Goal: Transaction & Acquisition: Obtain resource

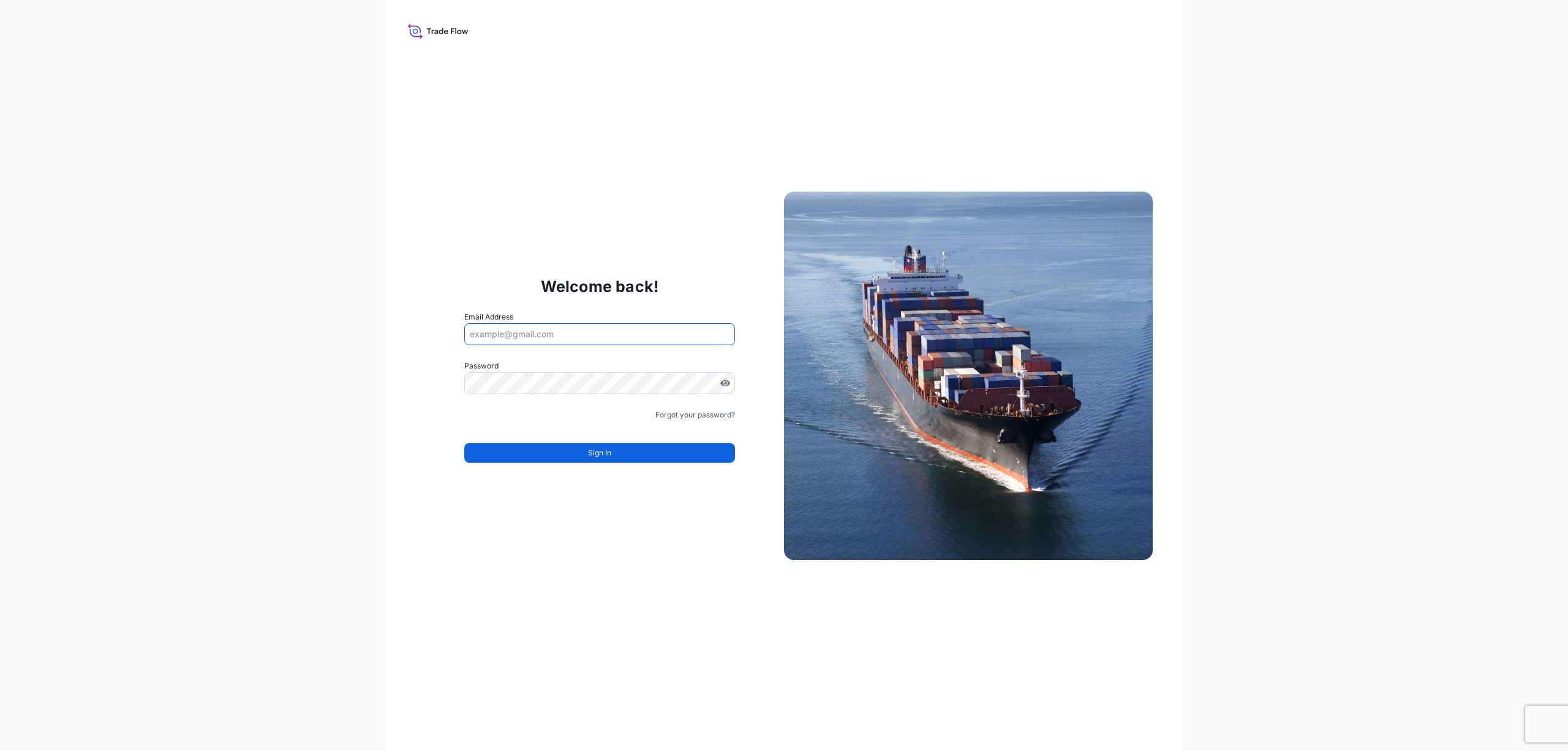
drag, startPoint x: 475, startPoint y: 333, endPoint x: 460, endPoint y: 341, distance: 17.0
click at [475, 333] on input "Email Address" at bounding box center [599, 334] width 271 height 22
paste input "[EMAIL_ADDRESS][DOMAIN_NAME]"
type input "[EMAIL_ADDRESS][DOMAIN_NAME]"
click at [596, 452] on span "Sign In" at bounding box center [599, 453] width 23 height 13
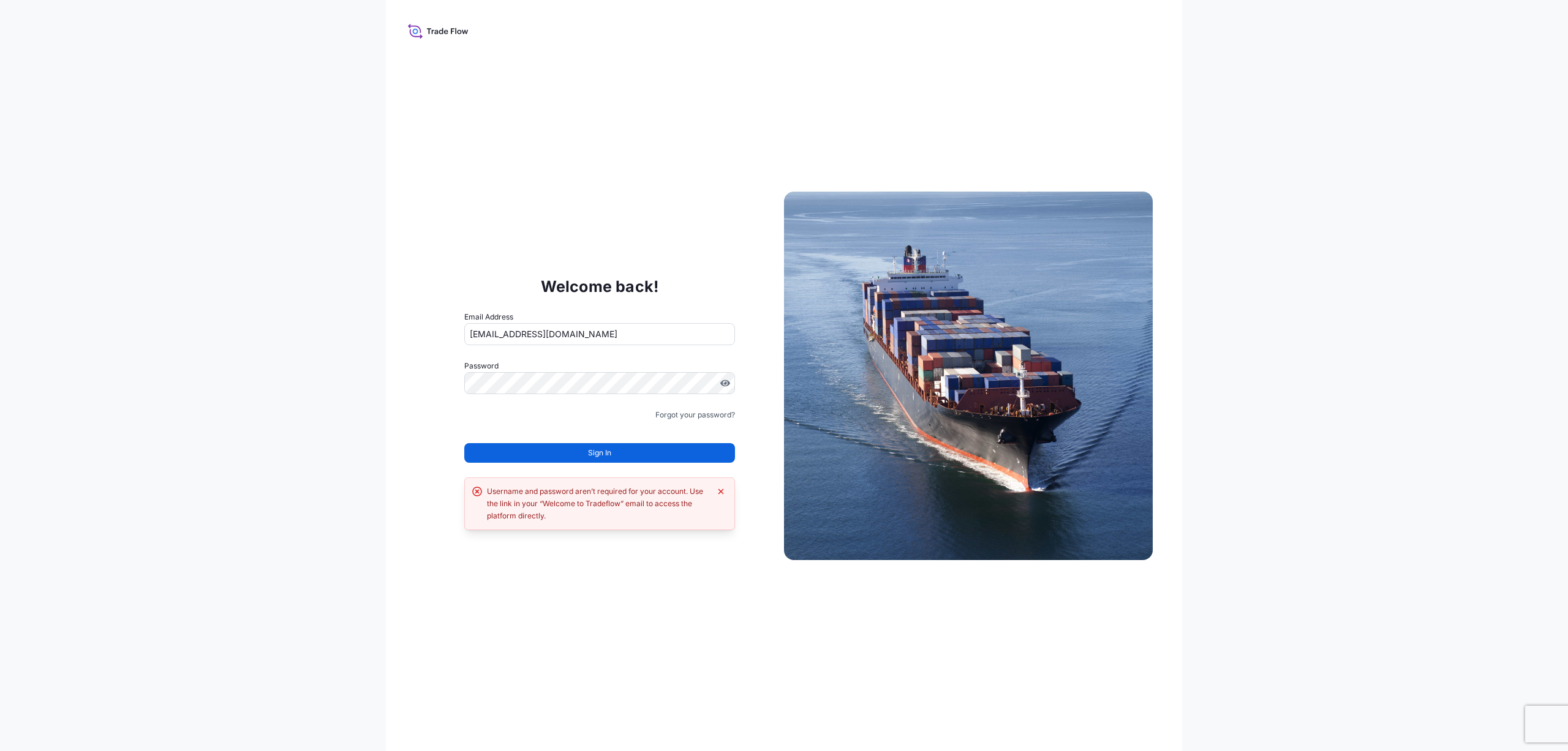
click at [584, 505] on div "Username and password aren’t required for your account. Use the link in your “W…" at bounding box center [598, 504] width 223 height 37
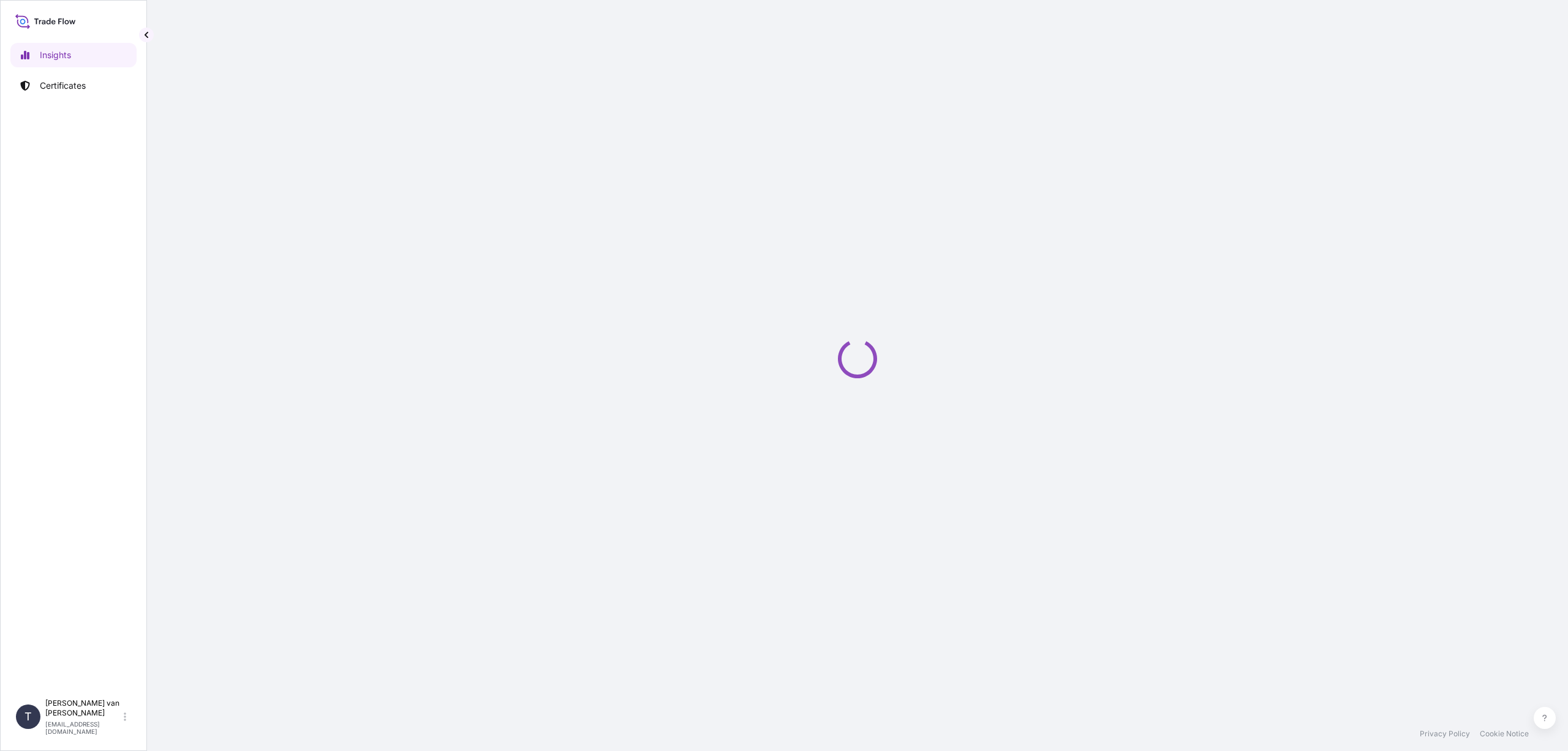
select select "2025"
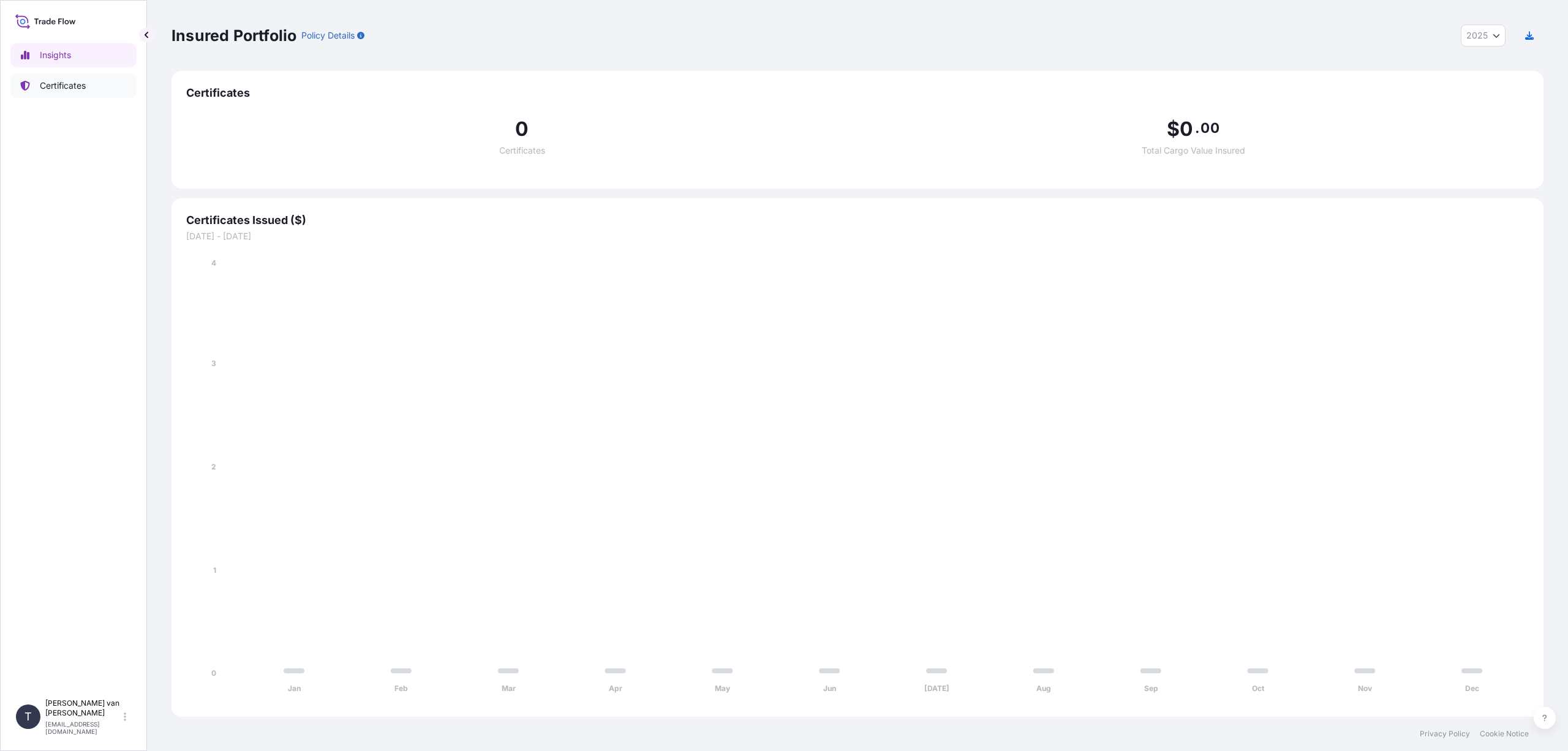
click at [64, 80] on p "Certificates" at bounding box center [62, 86] width 46 height 13
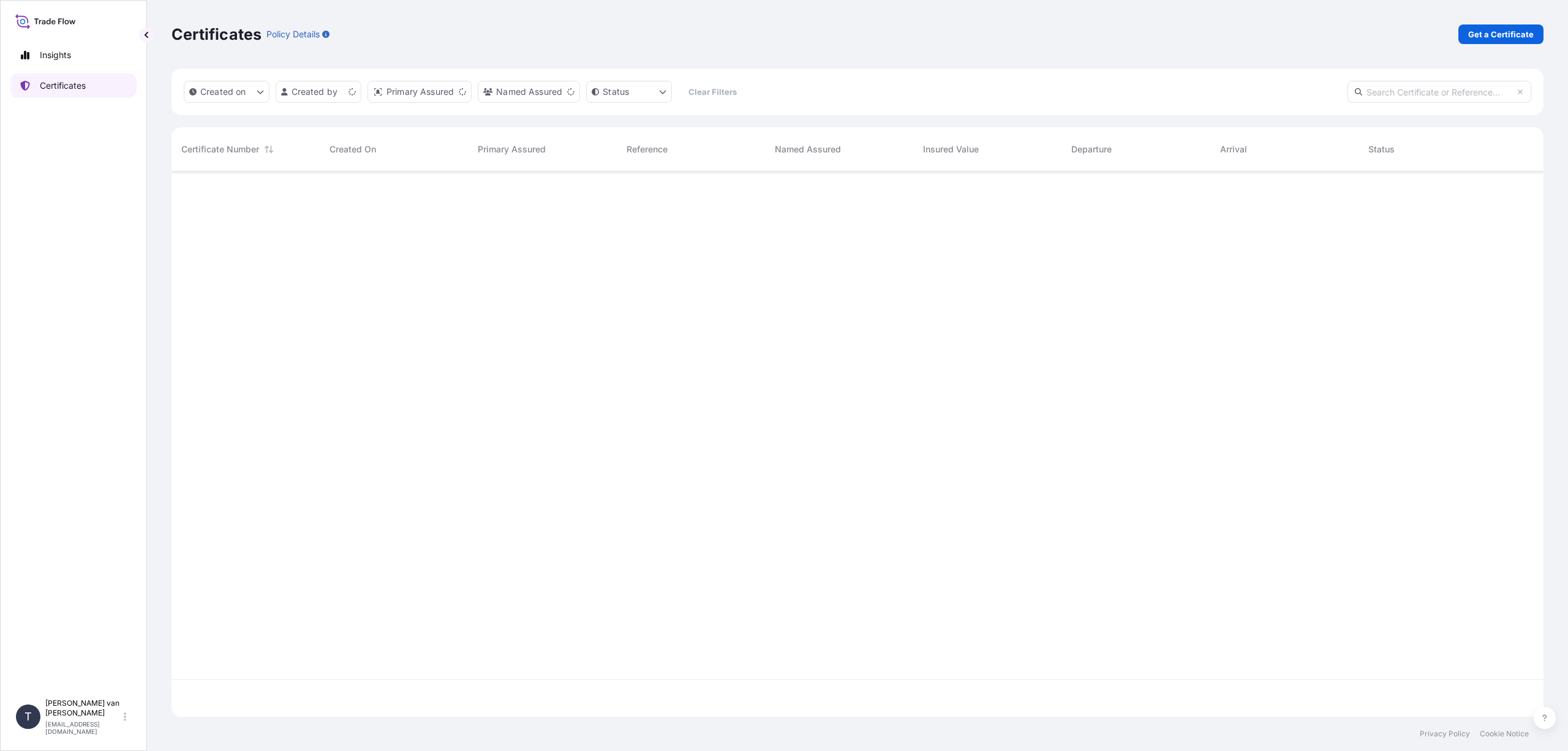
scroll to position [543, 1363]
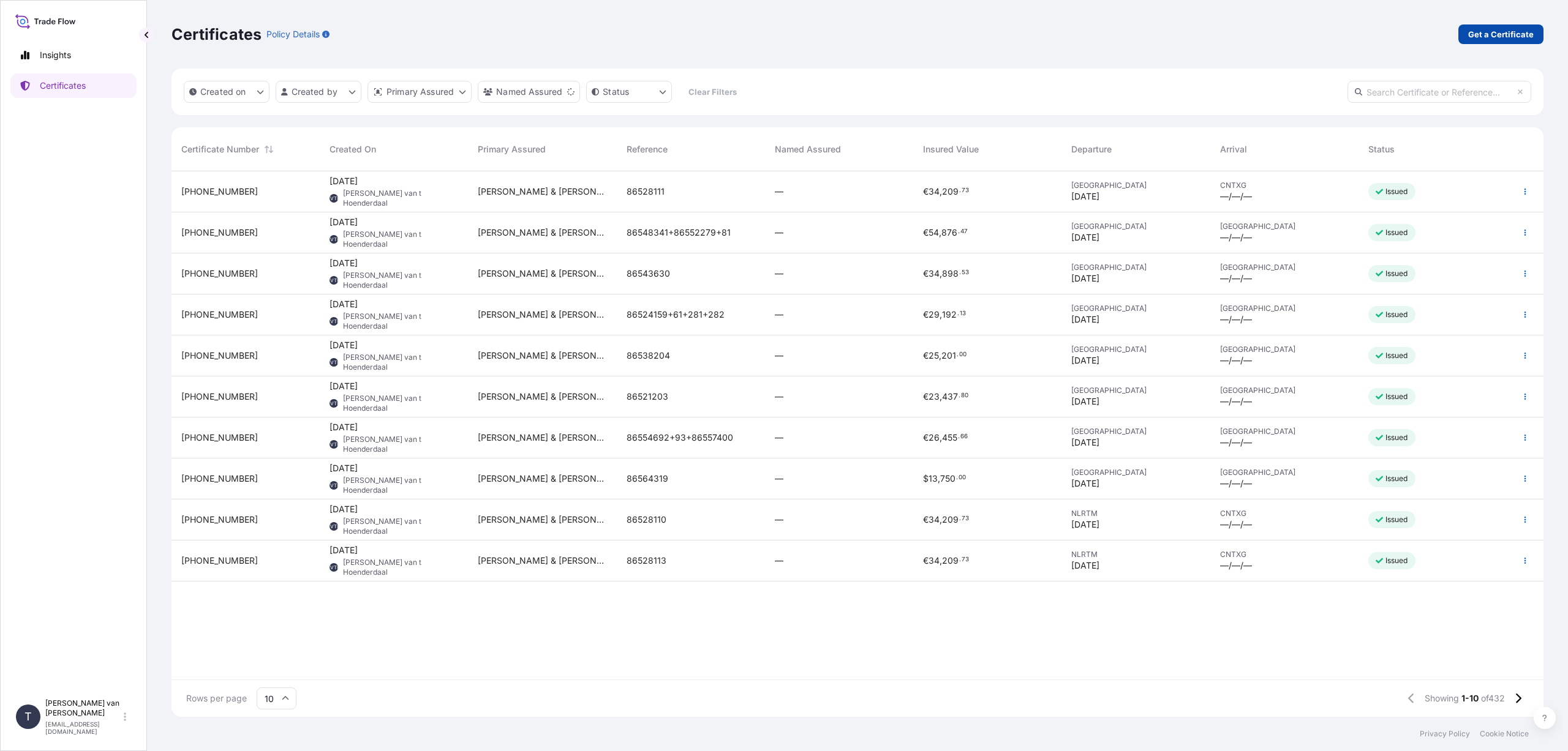
click at [1510, 35] on p "Get a Certificate" at bounding box center [1501, 35] width 65 height 13
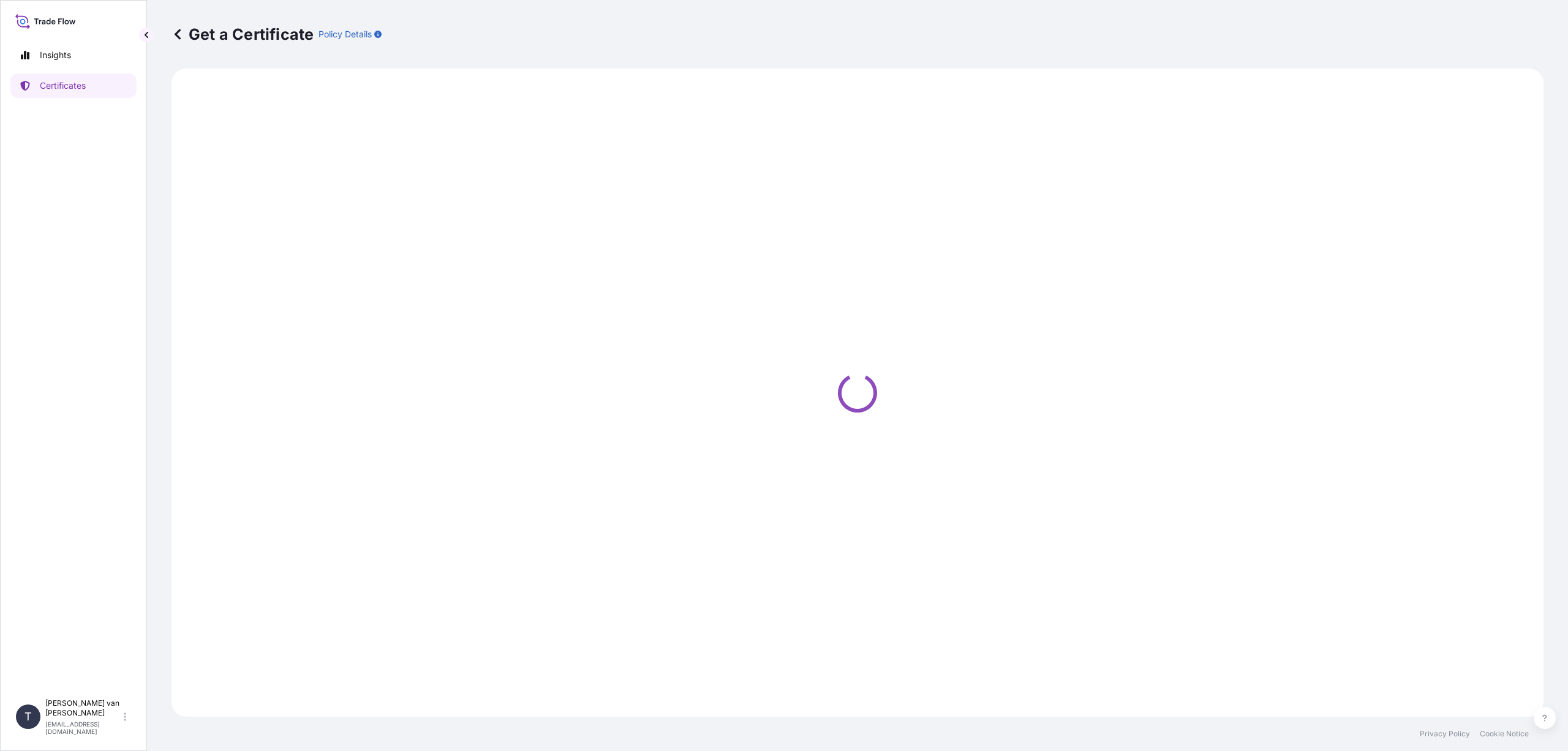
select select "Sea"
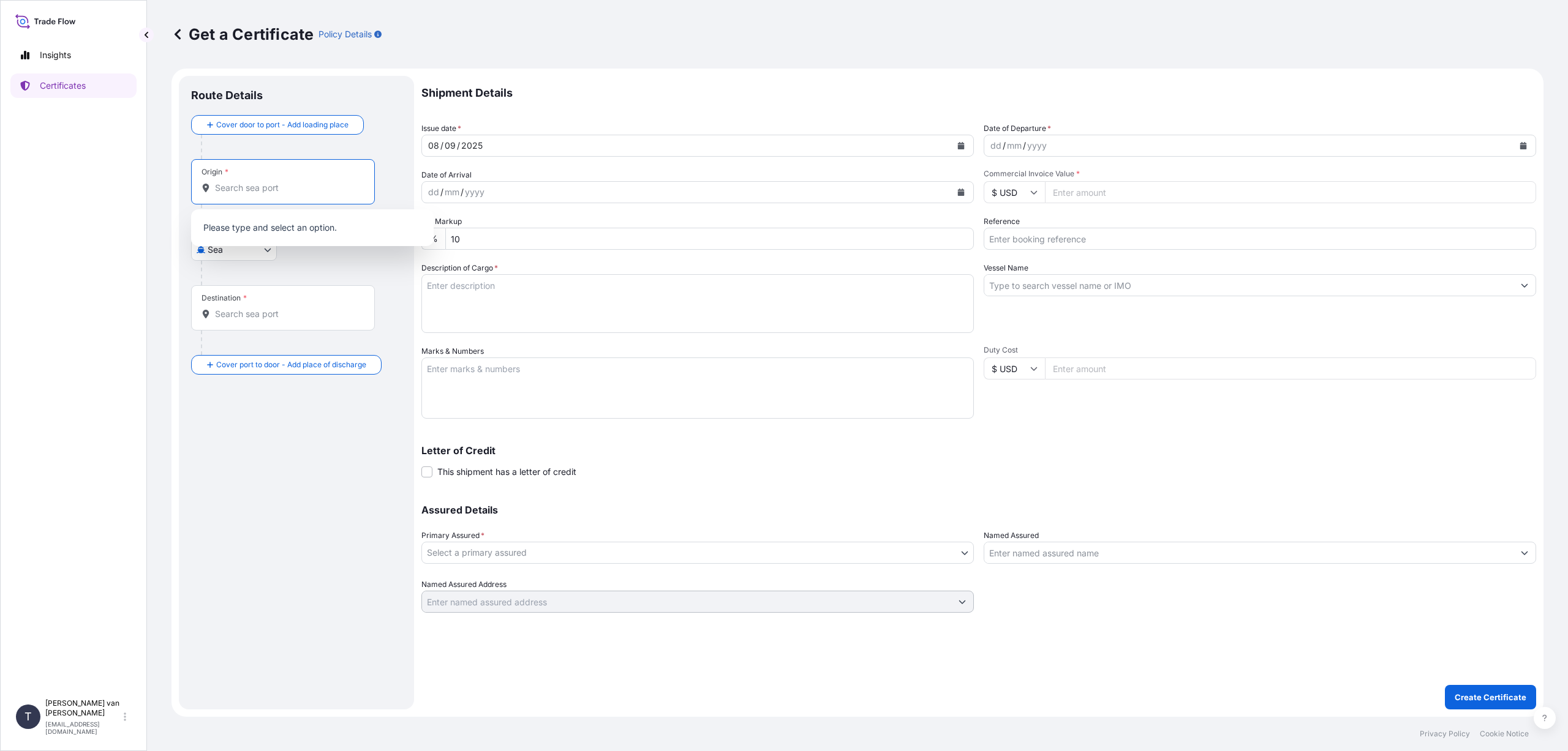
click at [243, 183] on input "Origin *" at bounding box center [287, 188] width 144 height 13
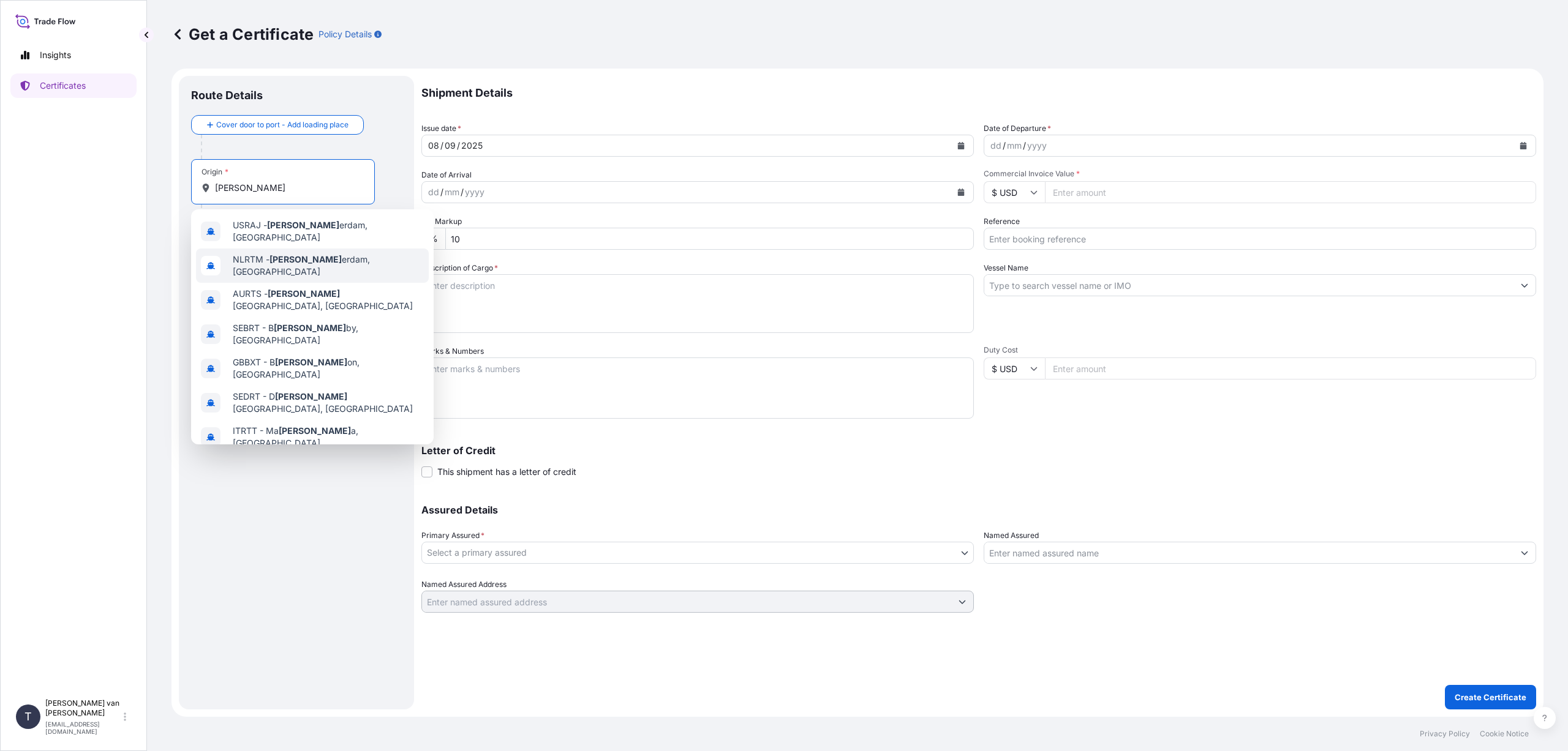
click at [331, 256] on span "NLRTM - [PERSON_NAME] erdam, [GEOGRAPHIC_DATA]" at bounding box center [328, 265] width 191 height 24
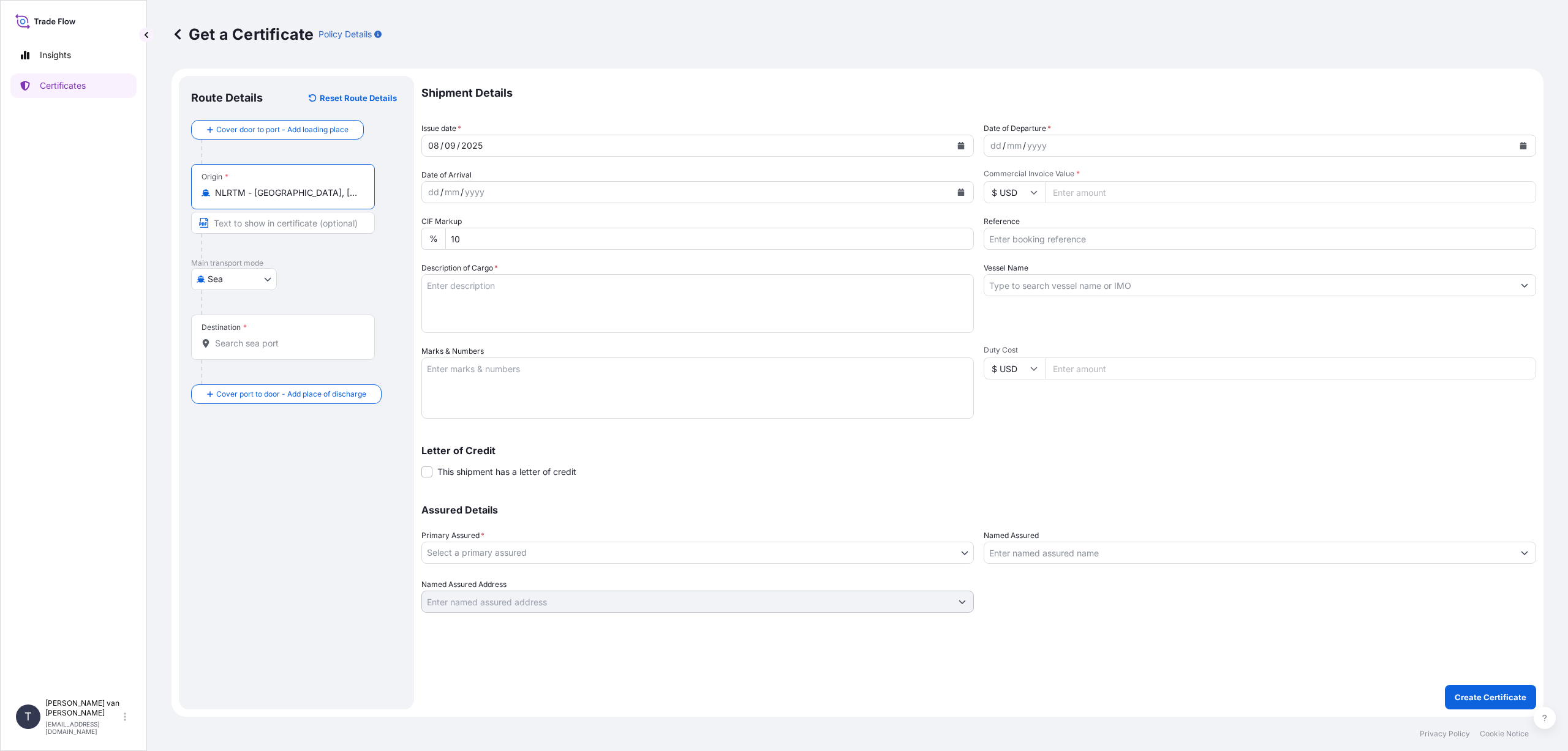
type input "NLRTM - [GEOGRAPHIC_DATA], [GEOGRAPHIC_DATA]"
click at [230, 339] on input "Destination *" at bounding box center [287, 344] width 144 height 13
click at [299, 383] on span "TRGEB - Gebze , [GEOGRAPHIC_DATA]" at bounding box center [309, 385] width 153 height 13
type input "TRGEB - Gebze, [GEOGRAPHIC_DATA]"
click at [959, 144] on icon "Calendar" at bounding box center [961, 146] width 7 height 8
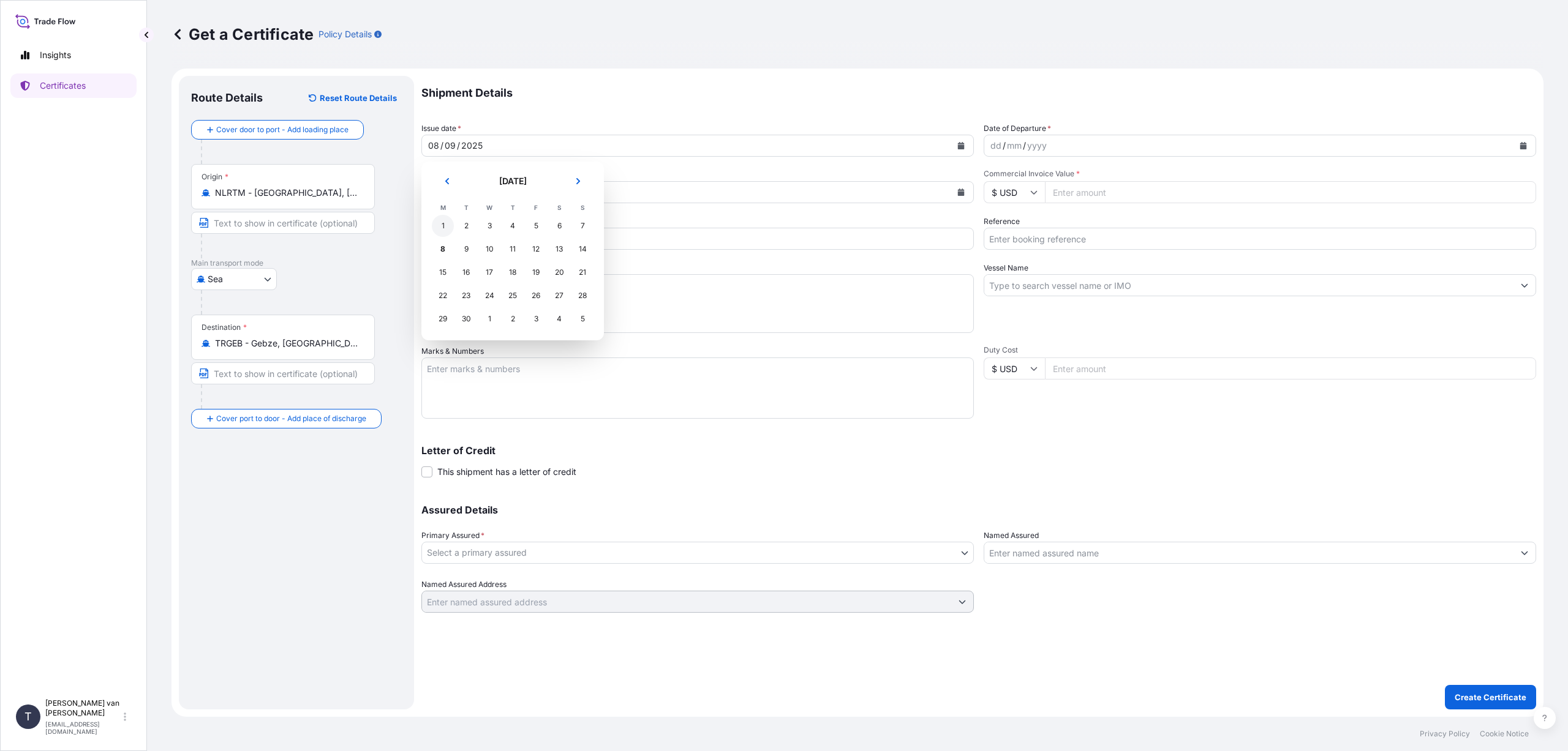
click at [443, 221] on div "1" at bounding box center [443, 225] width 22 height 22
click at [1524, 145] on icon "Calendar" at bounding box center [1523, 146] width 7 height 8
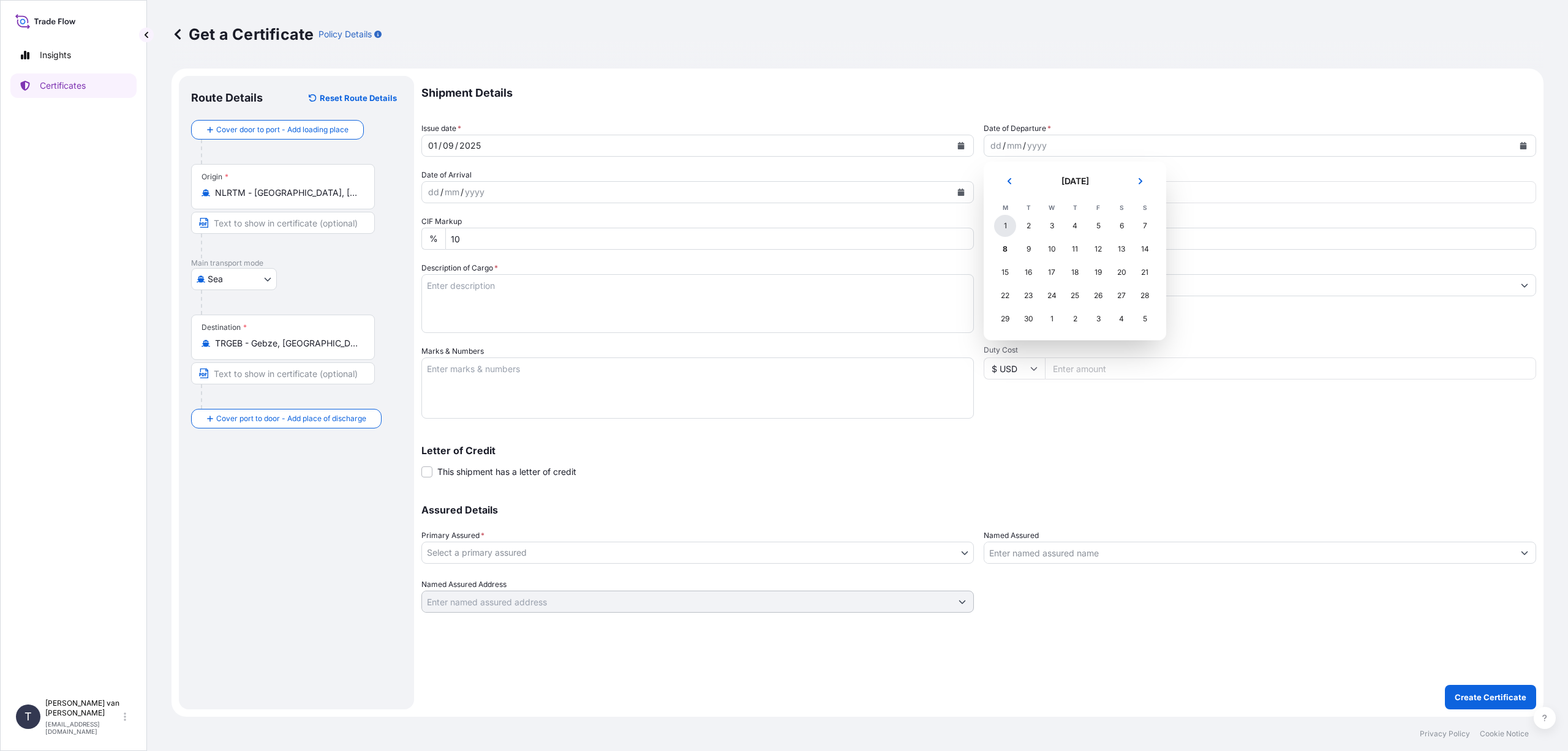
click at [1001, 225] on div "1" at bounding box center [1005, 225] width 22 height 22
click at [1023, 191] on input "$ USD" at bounding box center [1014, 192] width 62 height 22
click at [1024, 225] on div "€ EUR" at bounding box center [1014, 225] width 51 height 23
type input "€ EUR"
click at [1062, 198] on input "Commercial Invoice Value *" at bounding box center [1291, 192] width 491 height 22
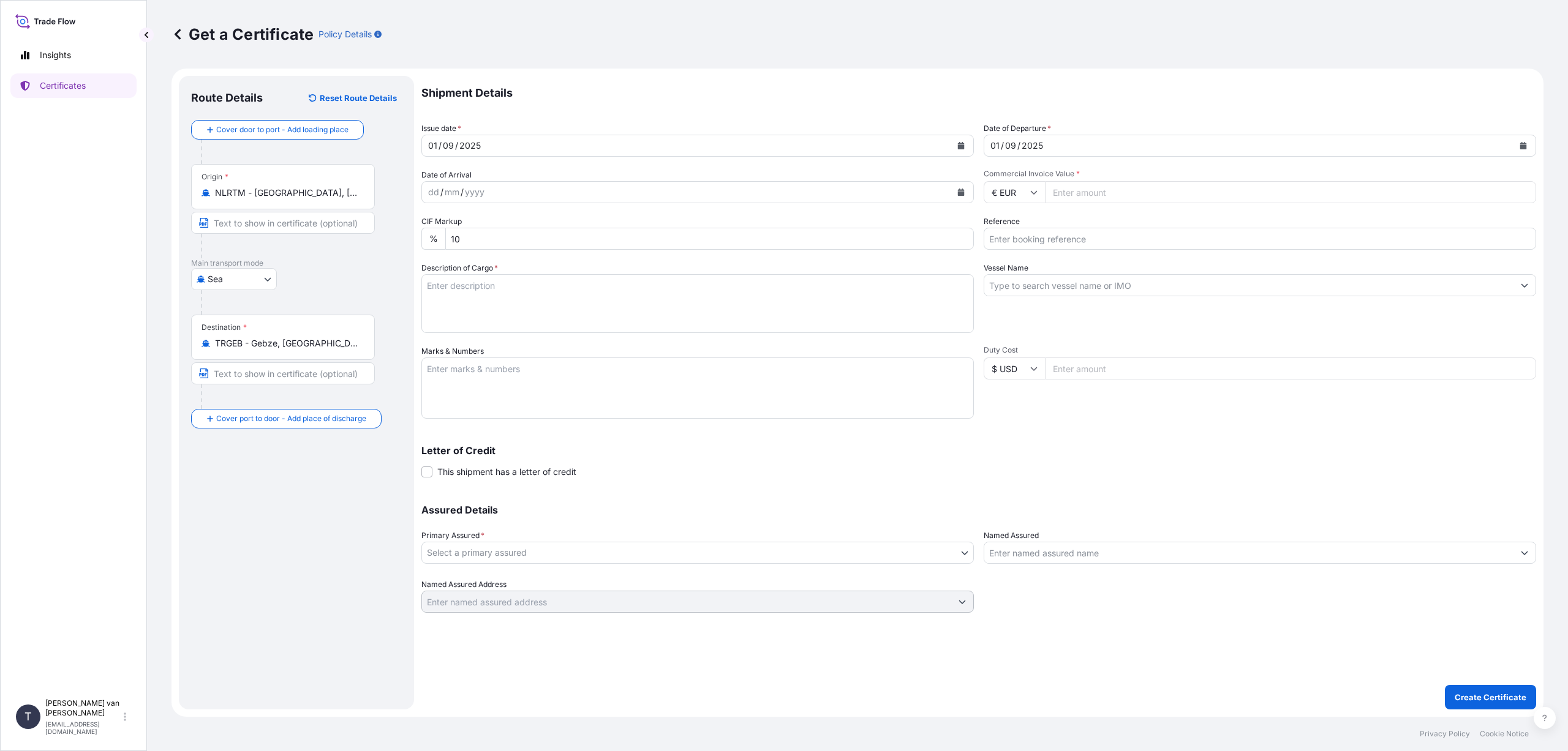
type input "2"
type input "56650"
click at [1019, 240] on input "Reference" at bounding box center [1260, 238] width 552 height 22
type input "d"
type input "DO 86554670+71"
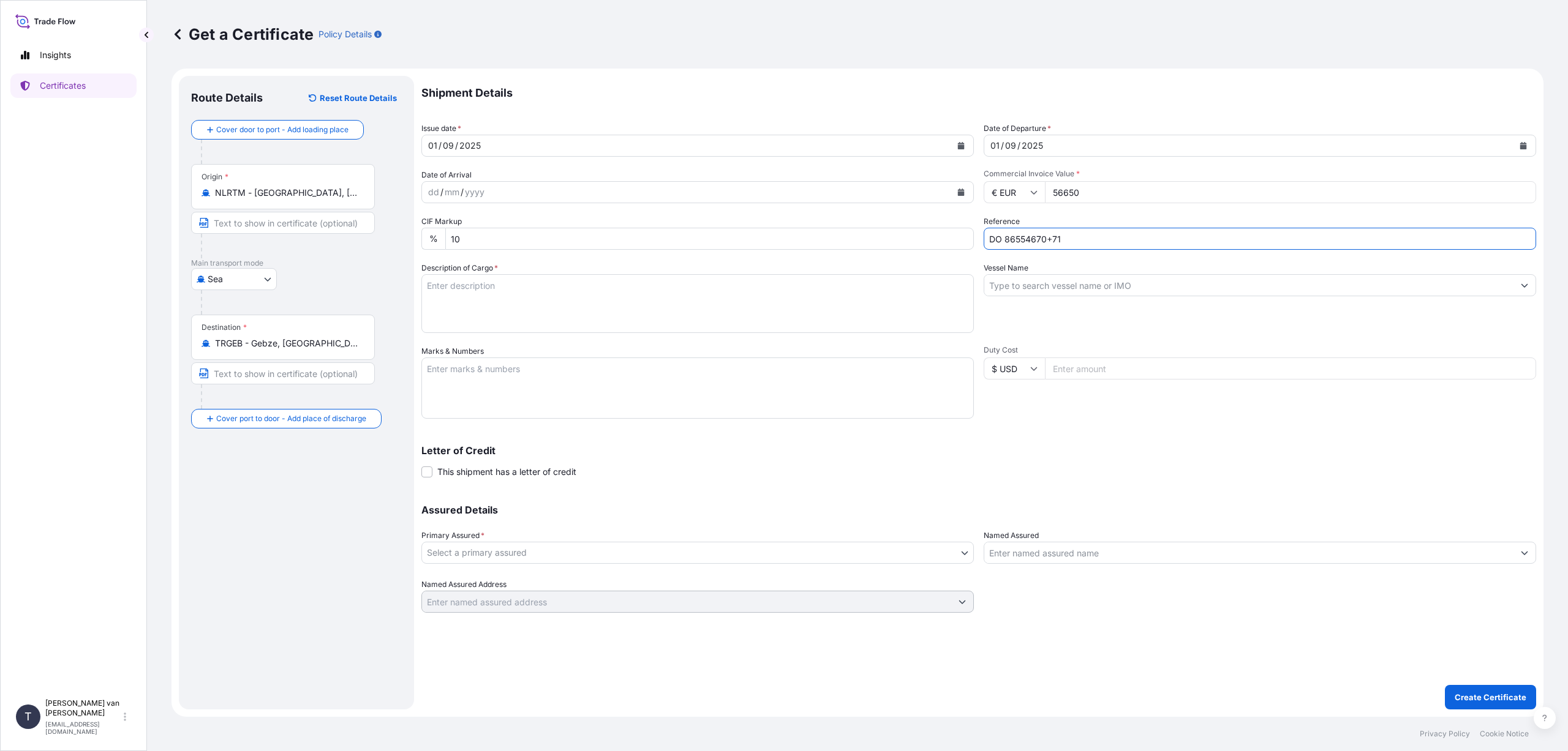
click at [1007, 281] on input "Vessel Name" at bounding box center [1248, 285] width 529 height 22
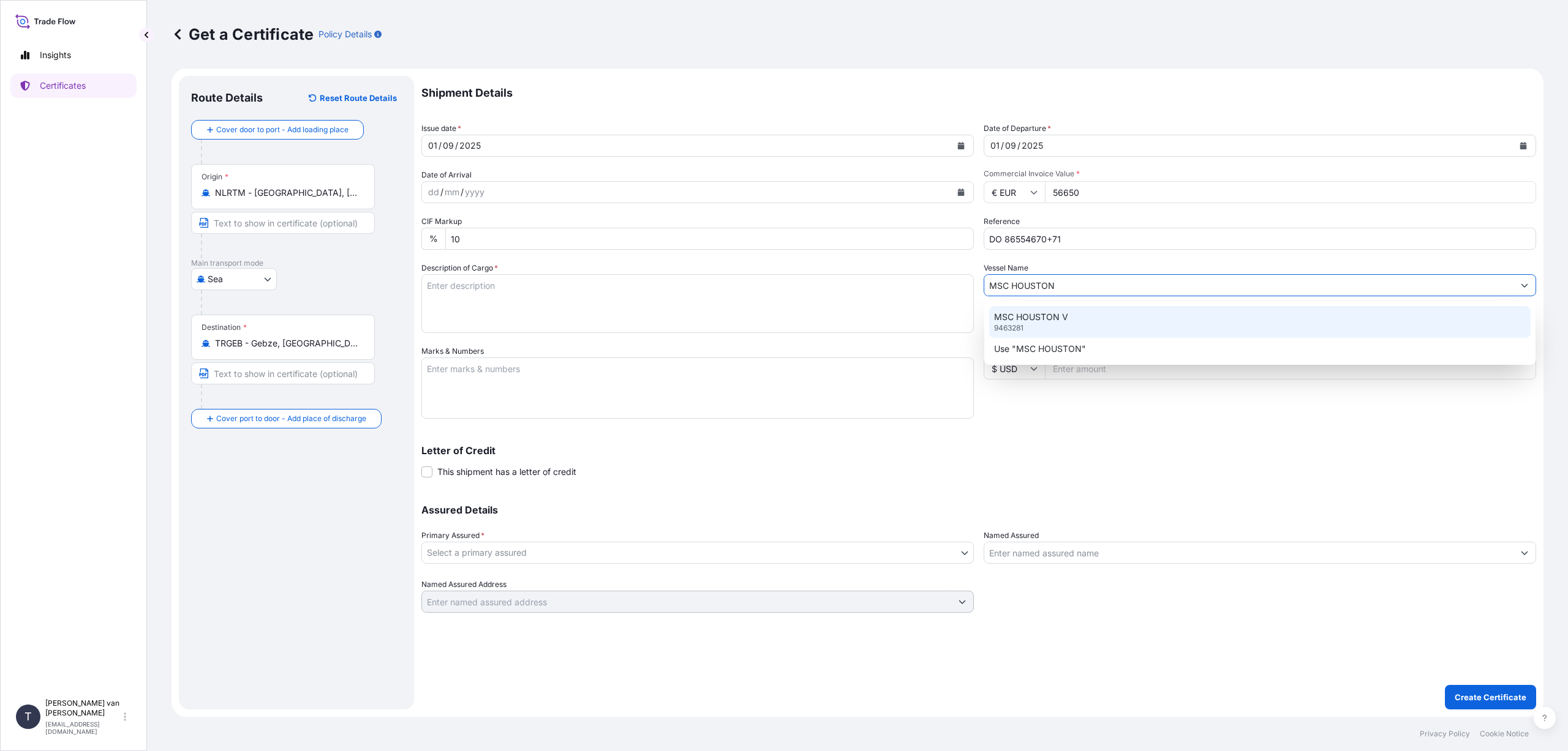
click at [1018, 321] on p "MSC HOUSTON V" at bounding box center [1031, 317] width 74 height 13
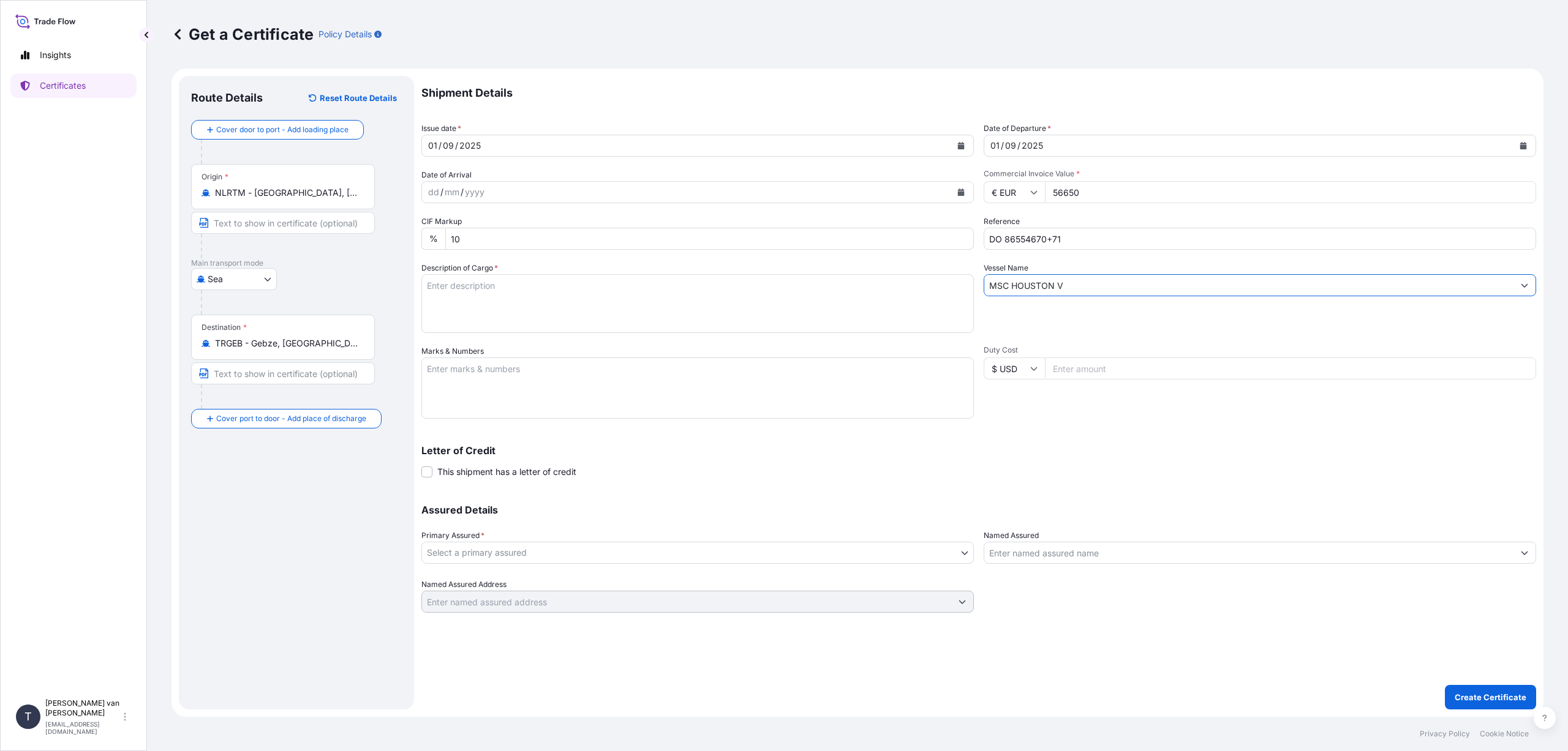
type input "MSC HOUSTON V"
click at [600, 297] on textarea "Description of Cargo *" at bounding box center [697, 304] width 552 height 59
type textarea "2x 40ft container, containing: 2000 bags x 25 kg Resistamyl 347 HScode 35051050…"
click at [505, 370] on textarea "Marks & Numbers" at bounding box center [697, 388] width 552 height 61
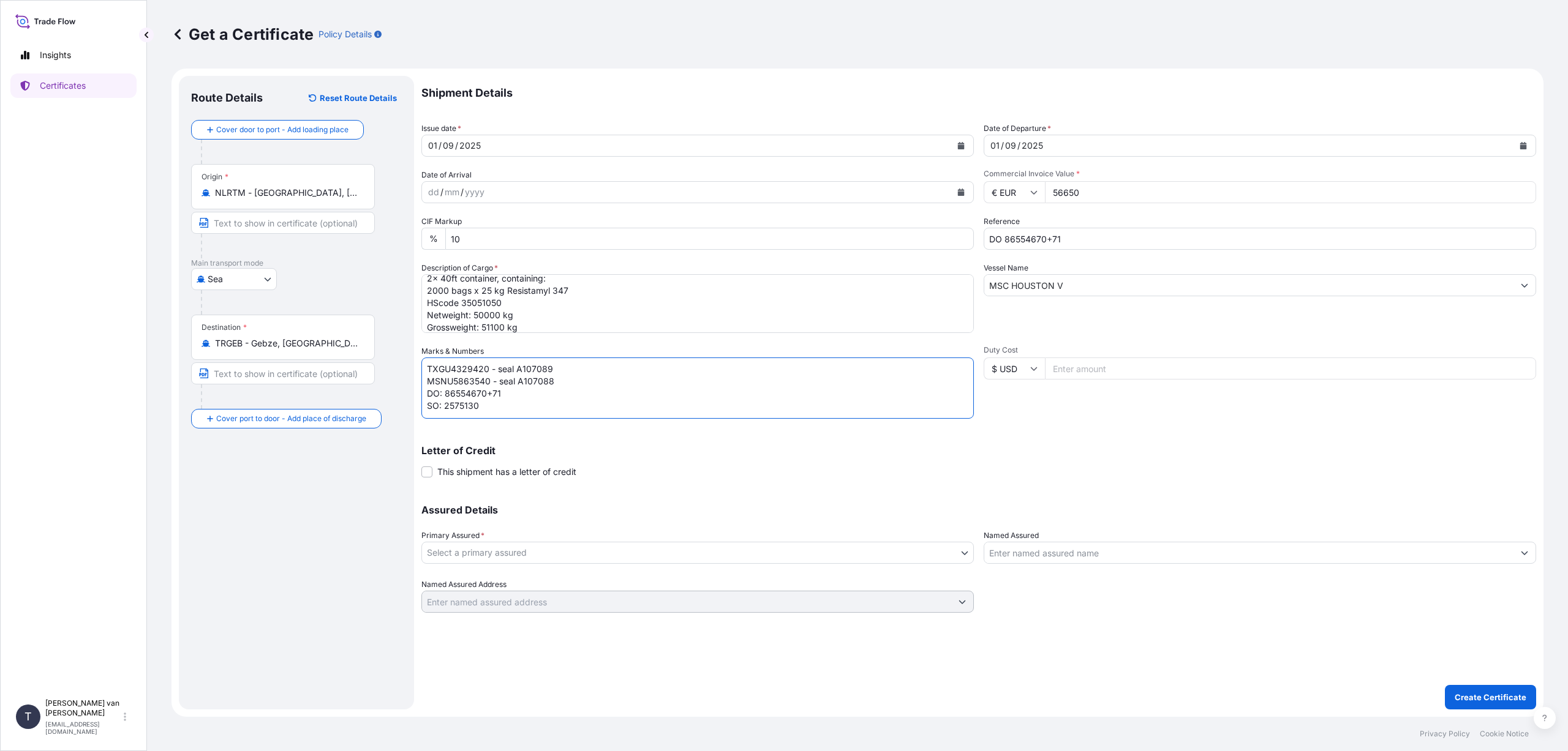
scroll to position [5, 0]
type textarea "TXGU4329420 - seal A107089 MSNU5863540 - seal A107088 DO: 86554670+71 SO: 25751…"
click at [503, 548] on body "Insights Certificates T [PERSON_NAME] van t Hoenderdaal [EMAIL_ADDRESS][DOMAIN_…" at bounding box center [784, 375] width 1568 height 751
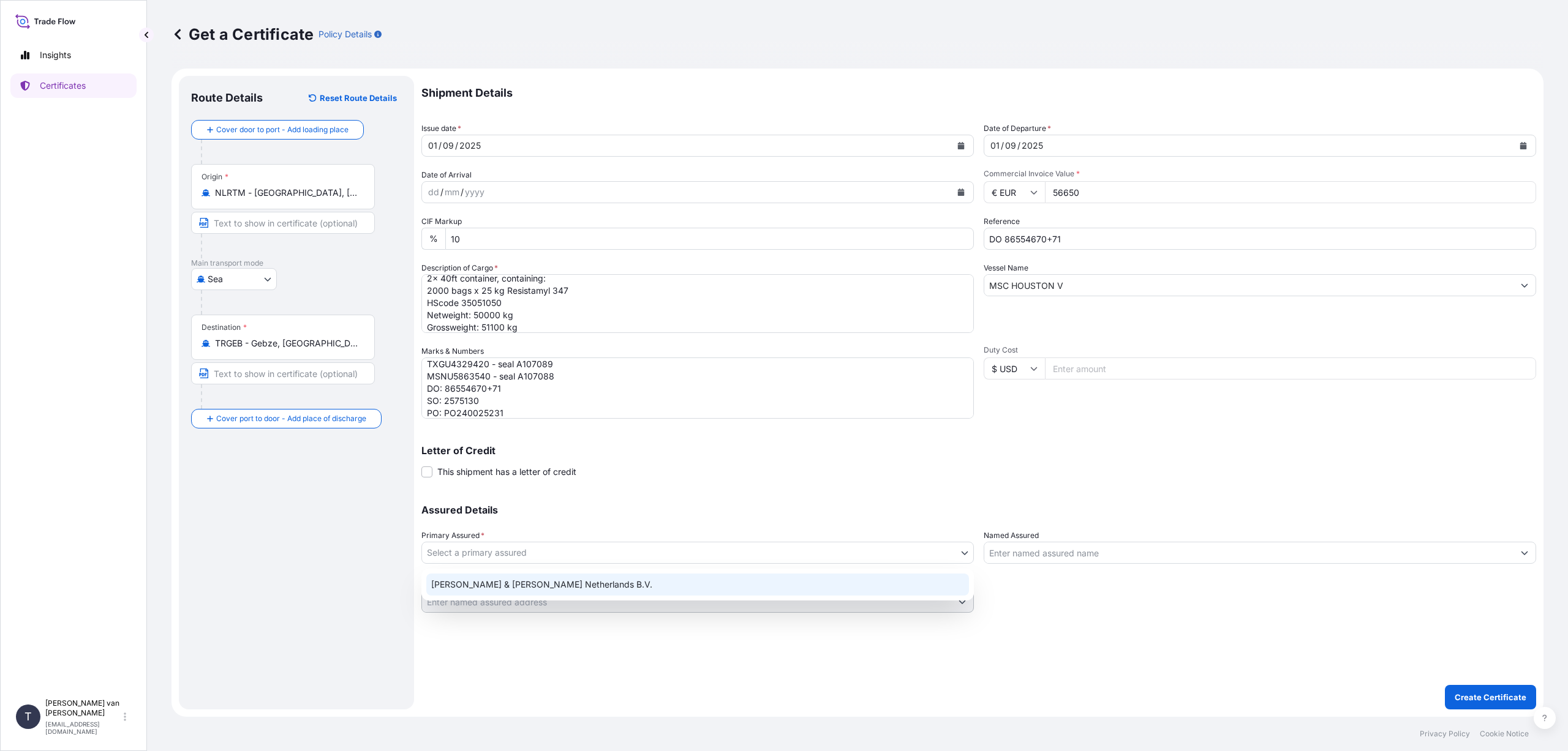
click at [508, 580] on div "[PERSON_NAME] & [PERSON_NAME] Netherlands B.V." at bounding box center [697, 584] width 542 height 22
select select "31666"
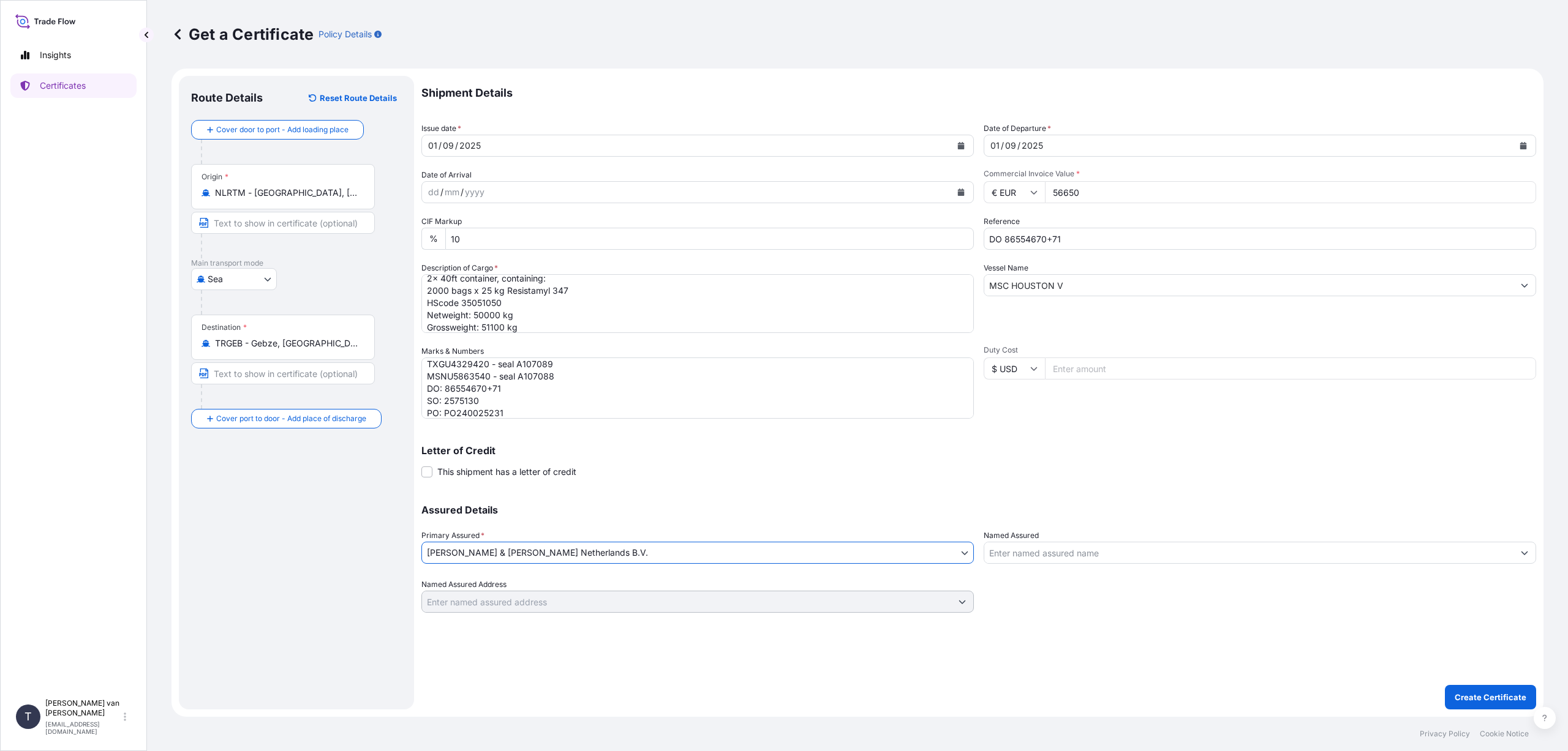
click at [667, 481] on div "Shipment Details Issue date * [DATE] Date of Departure * [DATE] Date of Arrival…" at bounding box center [979, 344] width 1115 height 537
click at [1485, 693] on p "Create Certificate" at bounding box center [1490, 698] width 72 height 13
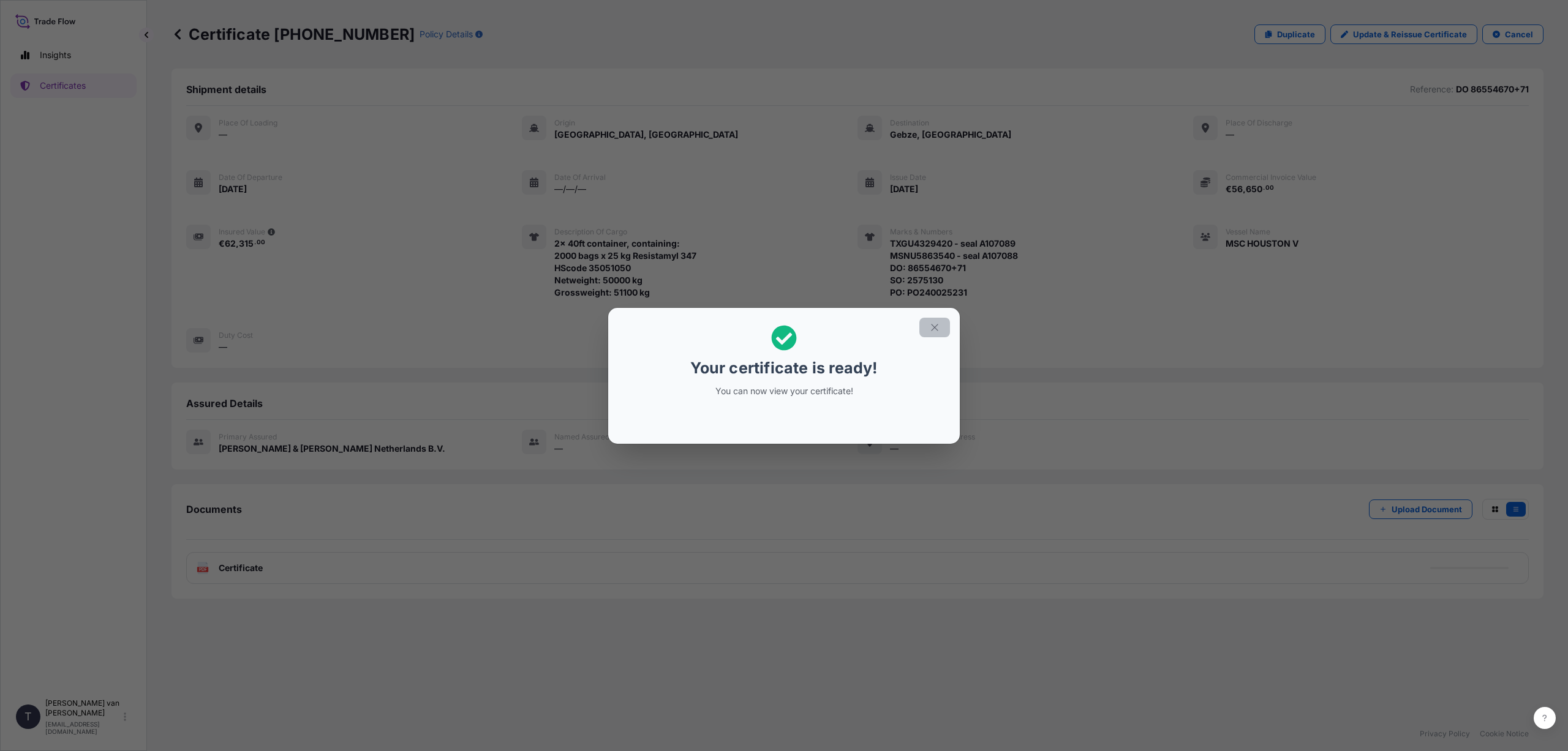
click at [931, 329] on icon "button" at bounding box center [935, 328] width 11 height 11
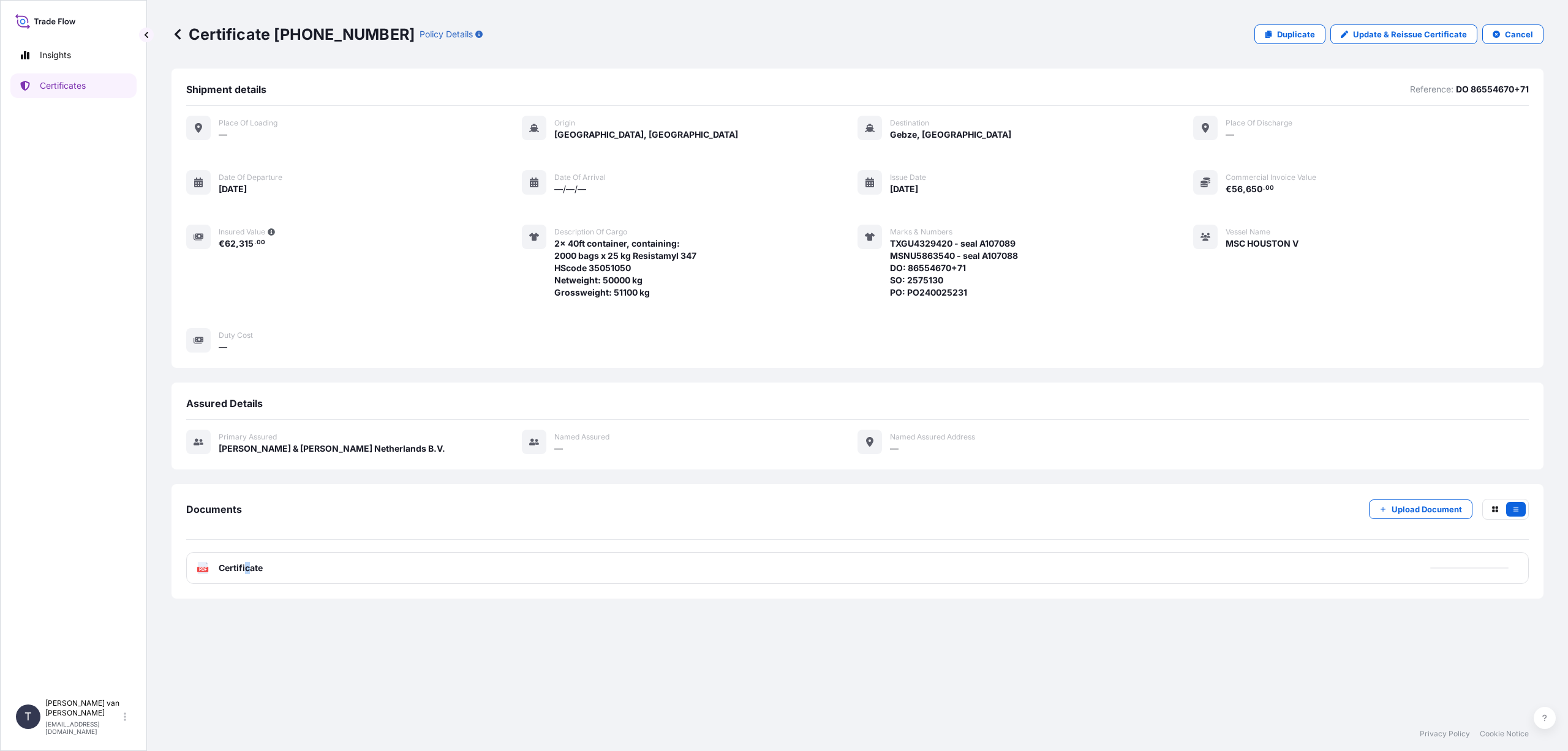
click at [251, 567] on span "Certificate" at bounding box center [240, 568] width 44 height 13
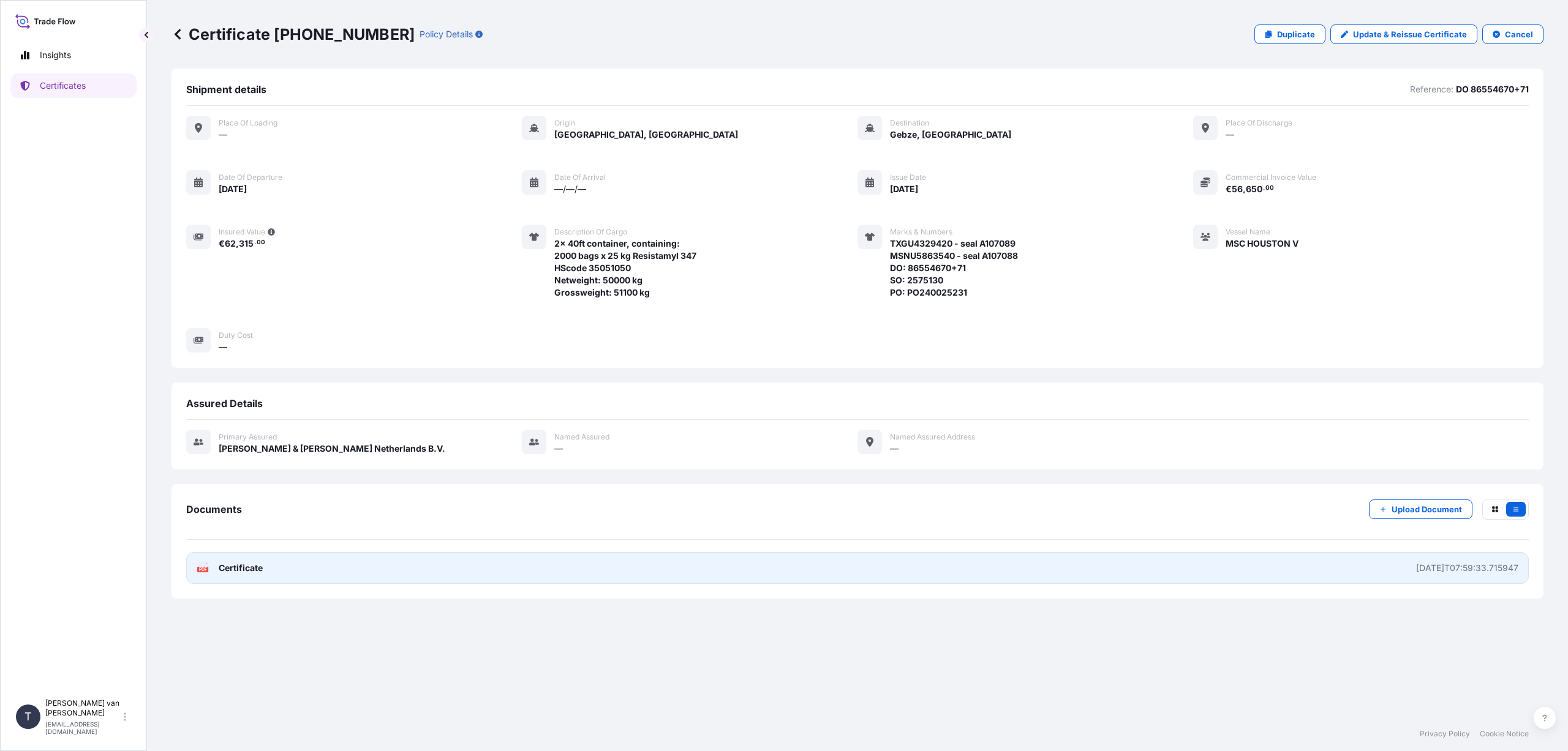
click at [266, 568] on link "PDF Certificate [DATE]T07:59:33.715947" at bounding box center [857, 568] width 1343 height 32
